Goal: Task Accomplishment & Management: Use online tool/utility

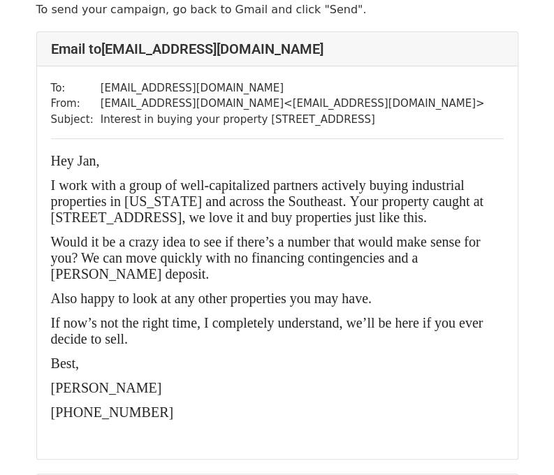
scroll to position [70, 0]
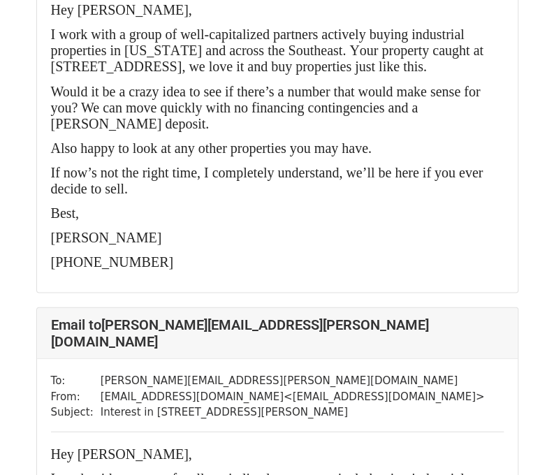
scroll to position [14173, 0]
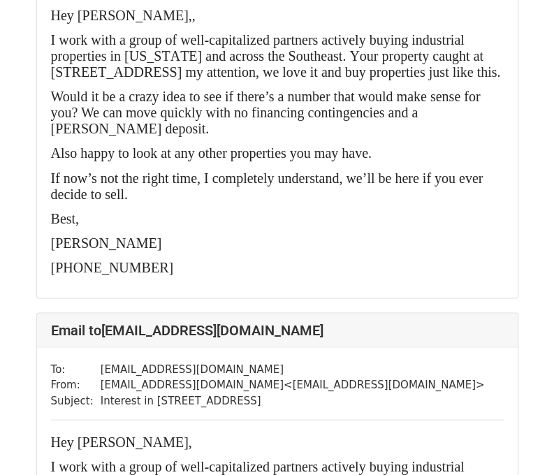
scroll to position [698, 0]
